Goal: Task Accomplishment & Management: Manage account settings

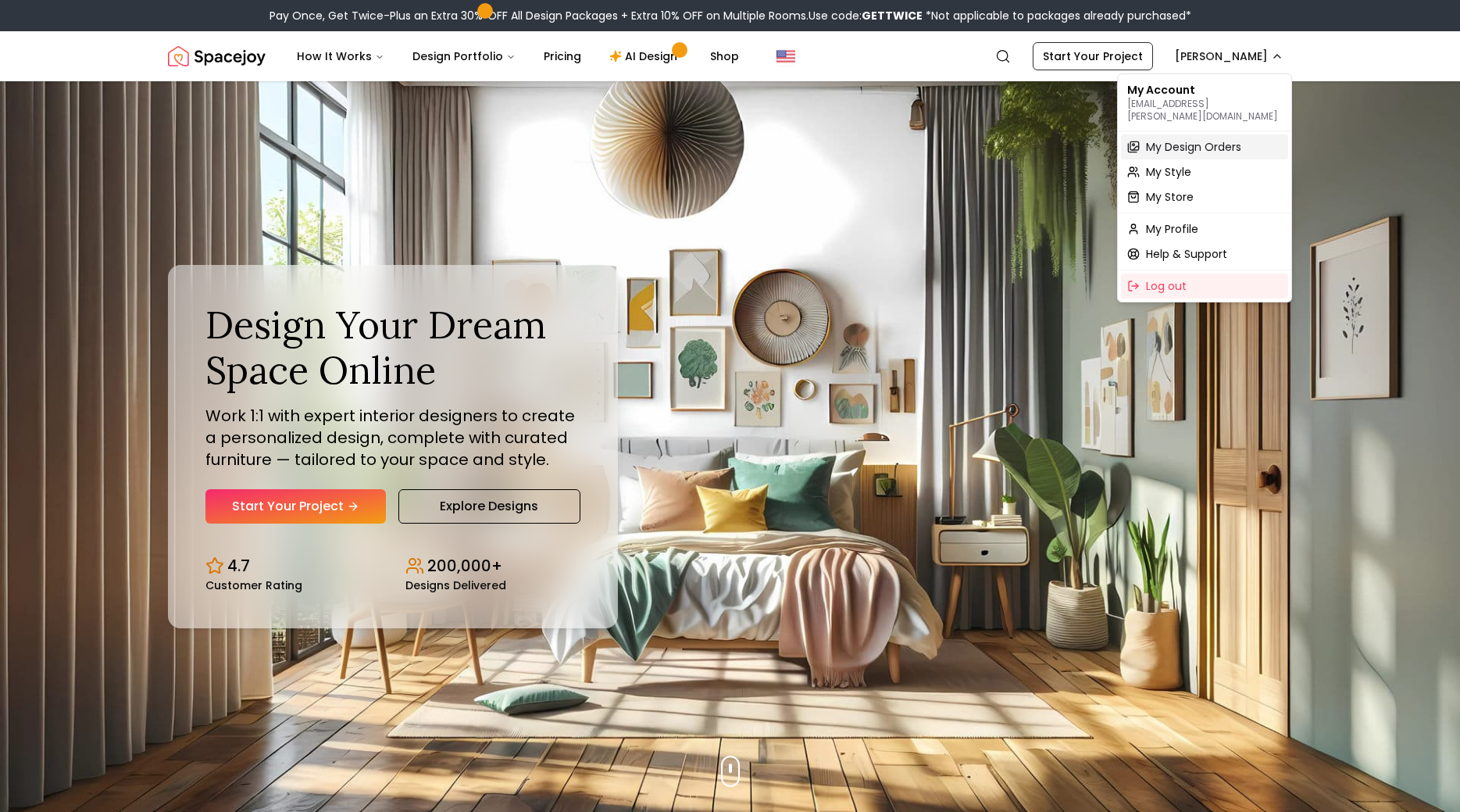
click at [1202, 139] on span "My Design Orders" at bounding box center [1193, 147] width 95 height 16
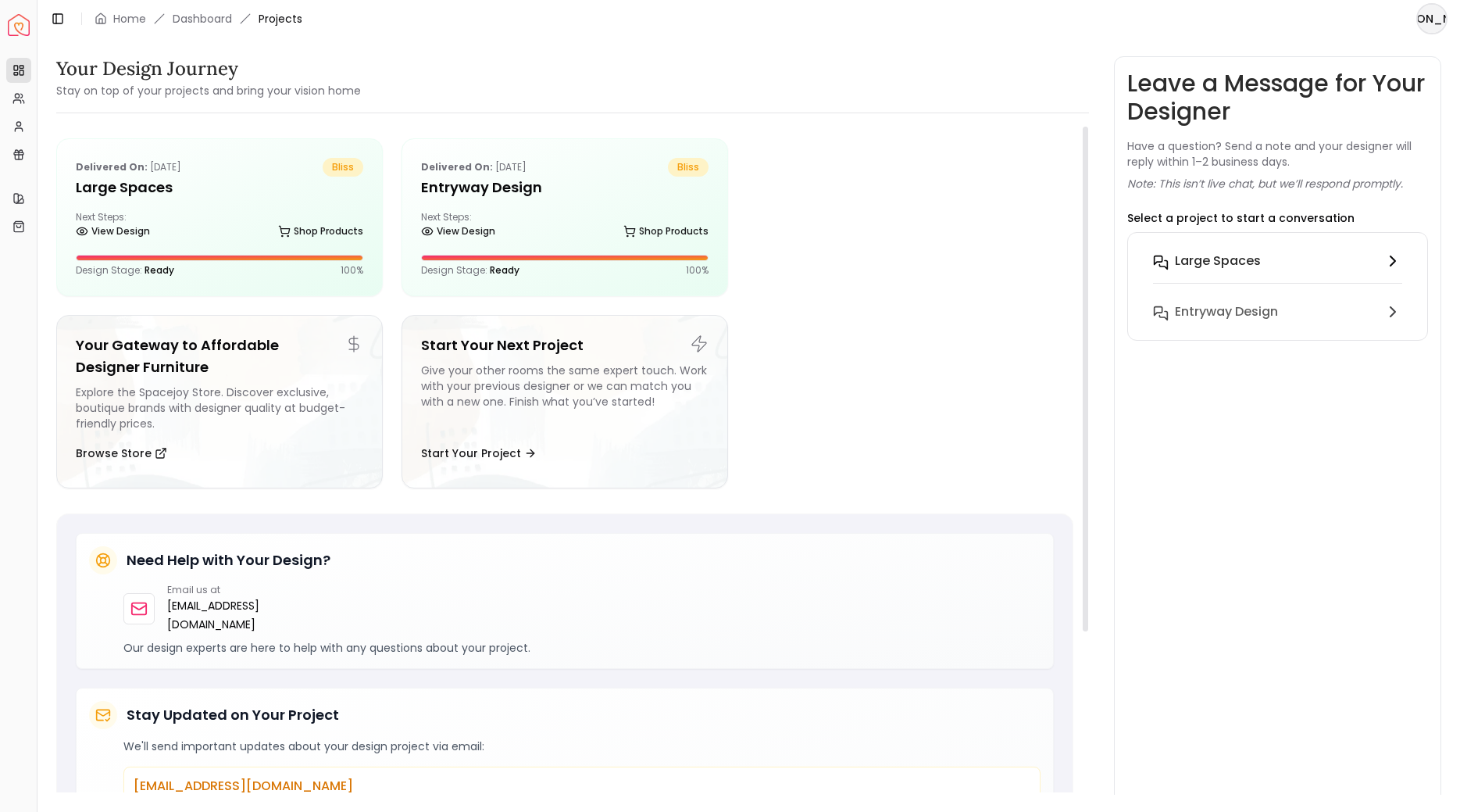
click at [1212, 253] on h6 "Large Spaces" at bounding box center [1218, 261] width 86 height 19
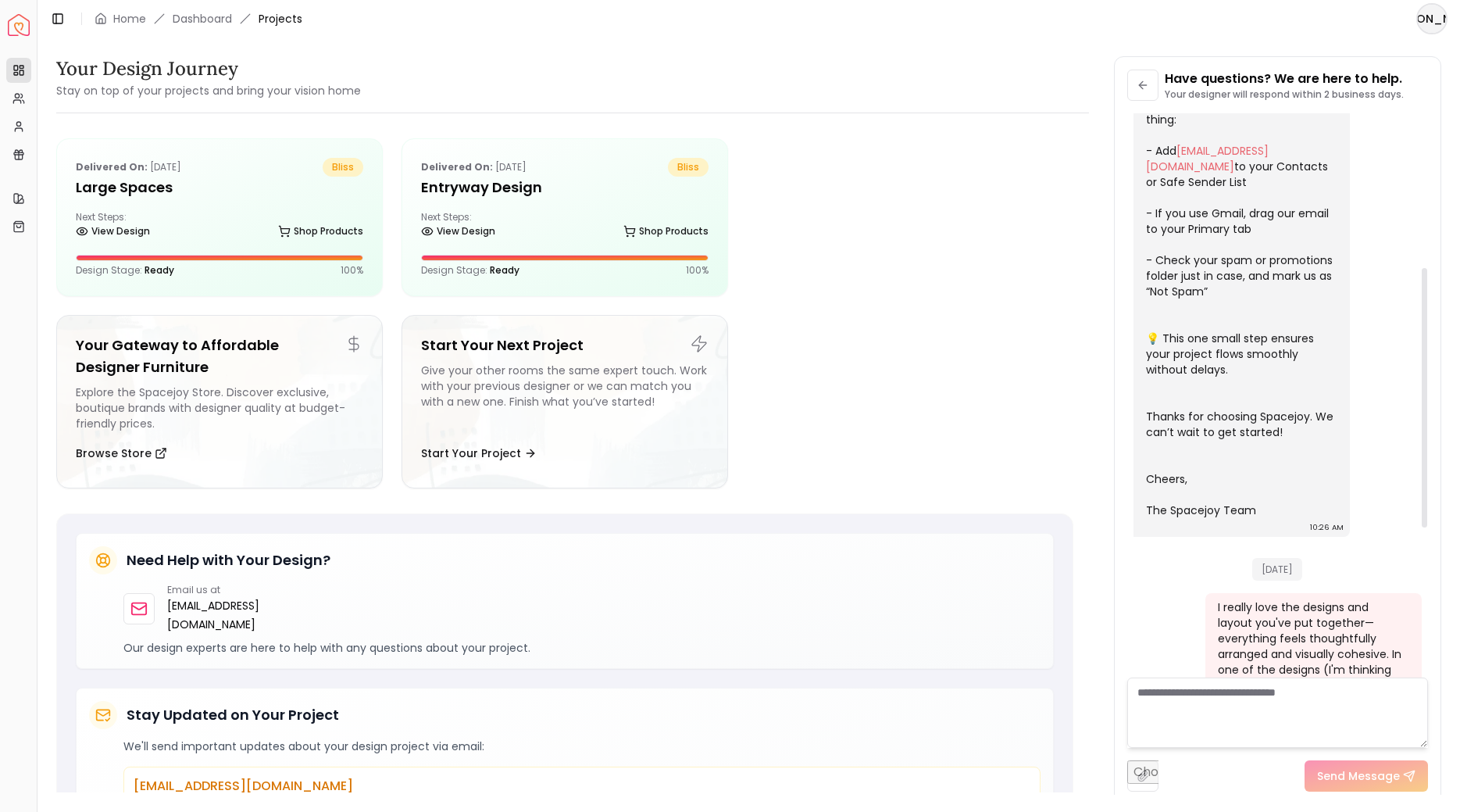
scroll to position [658, 0]
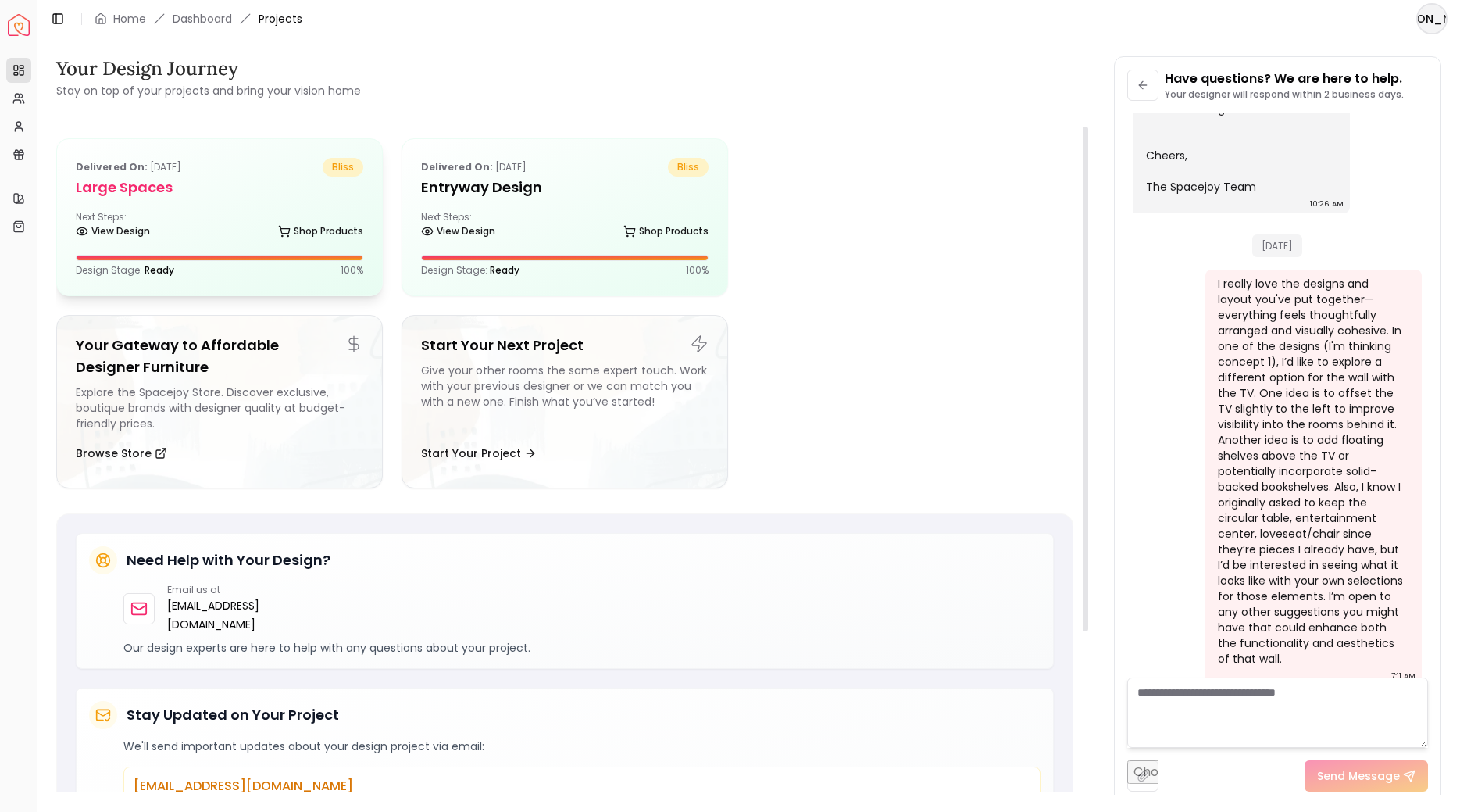
click at [240, 190] on h5 "Large Spaces" at bounding box center [219, 188] width 287 height 22
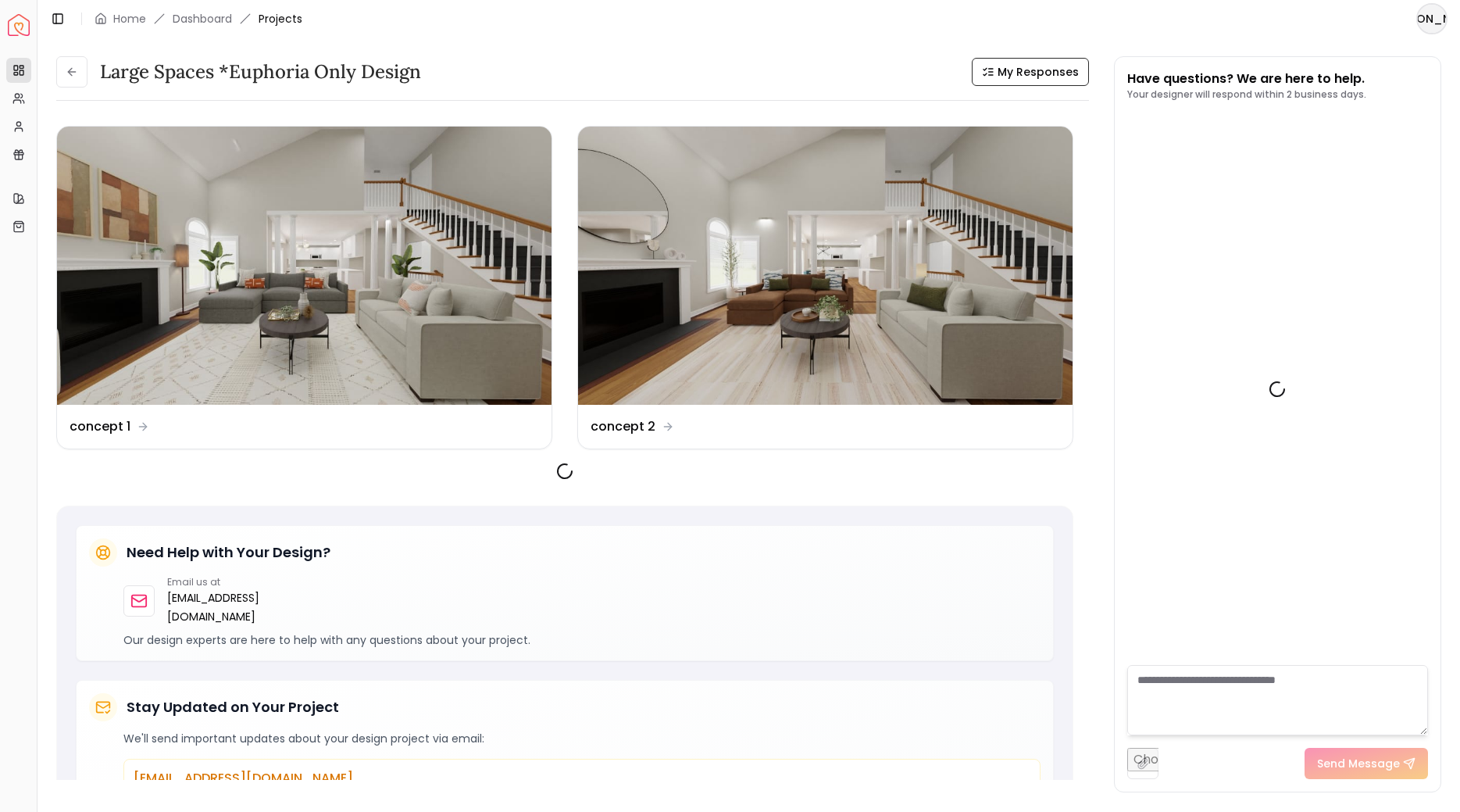
scroll to position [670, 0]
